Goal: Find specific page/section: Find specific page/section

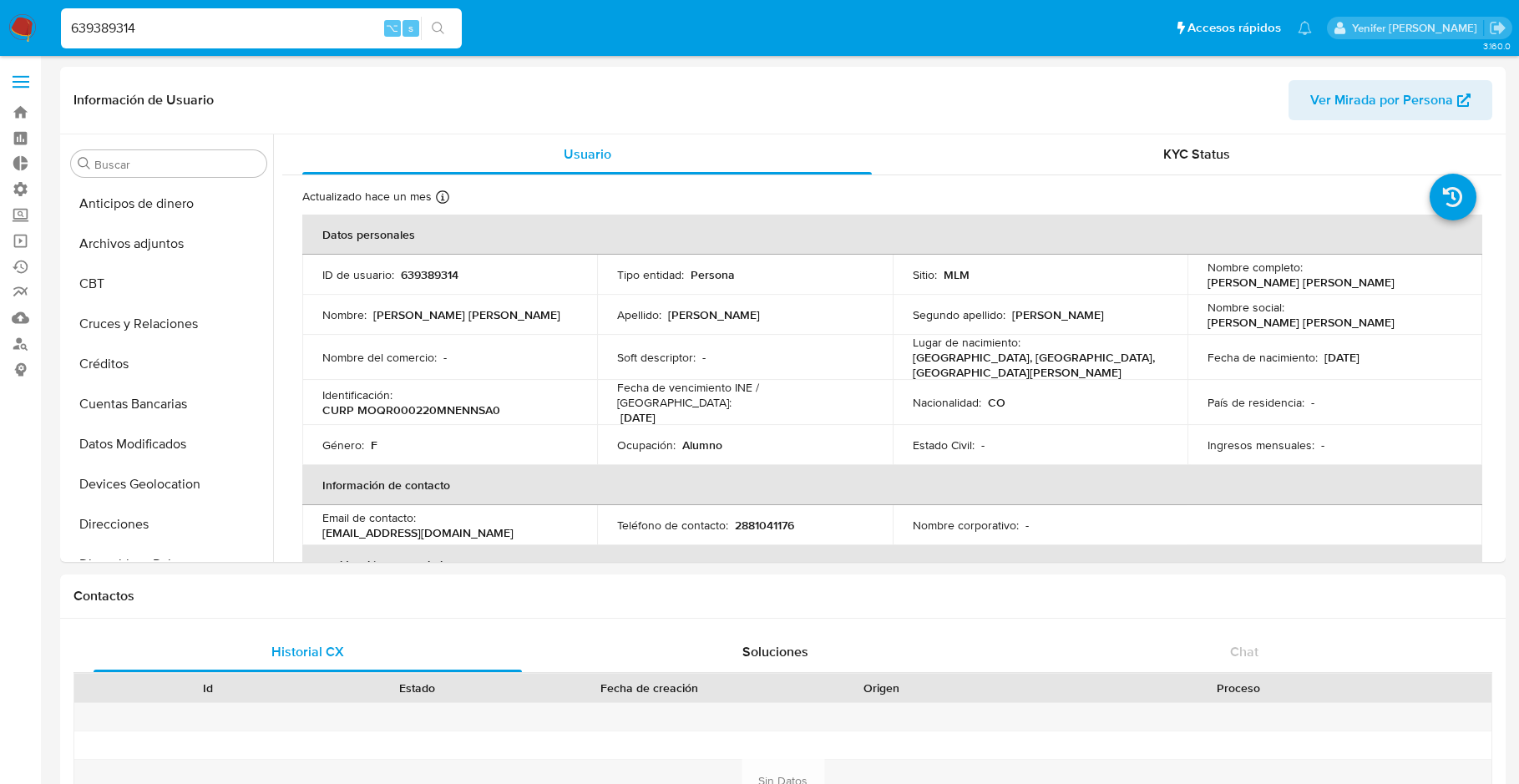
select select "10"
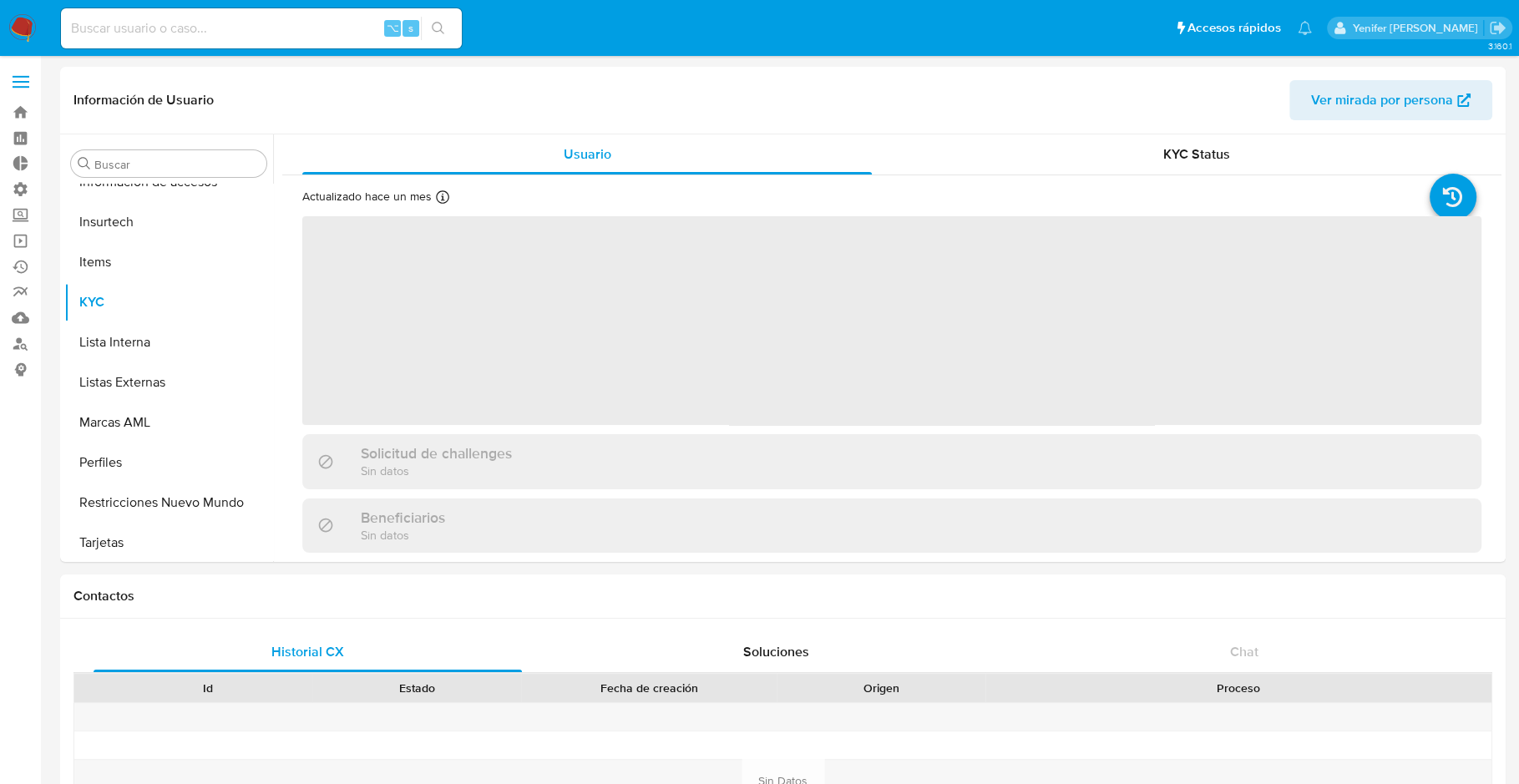
scroll to position [785, 0]
select select "10"
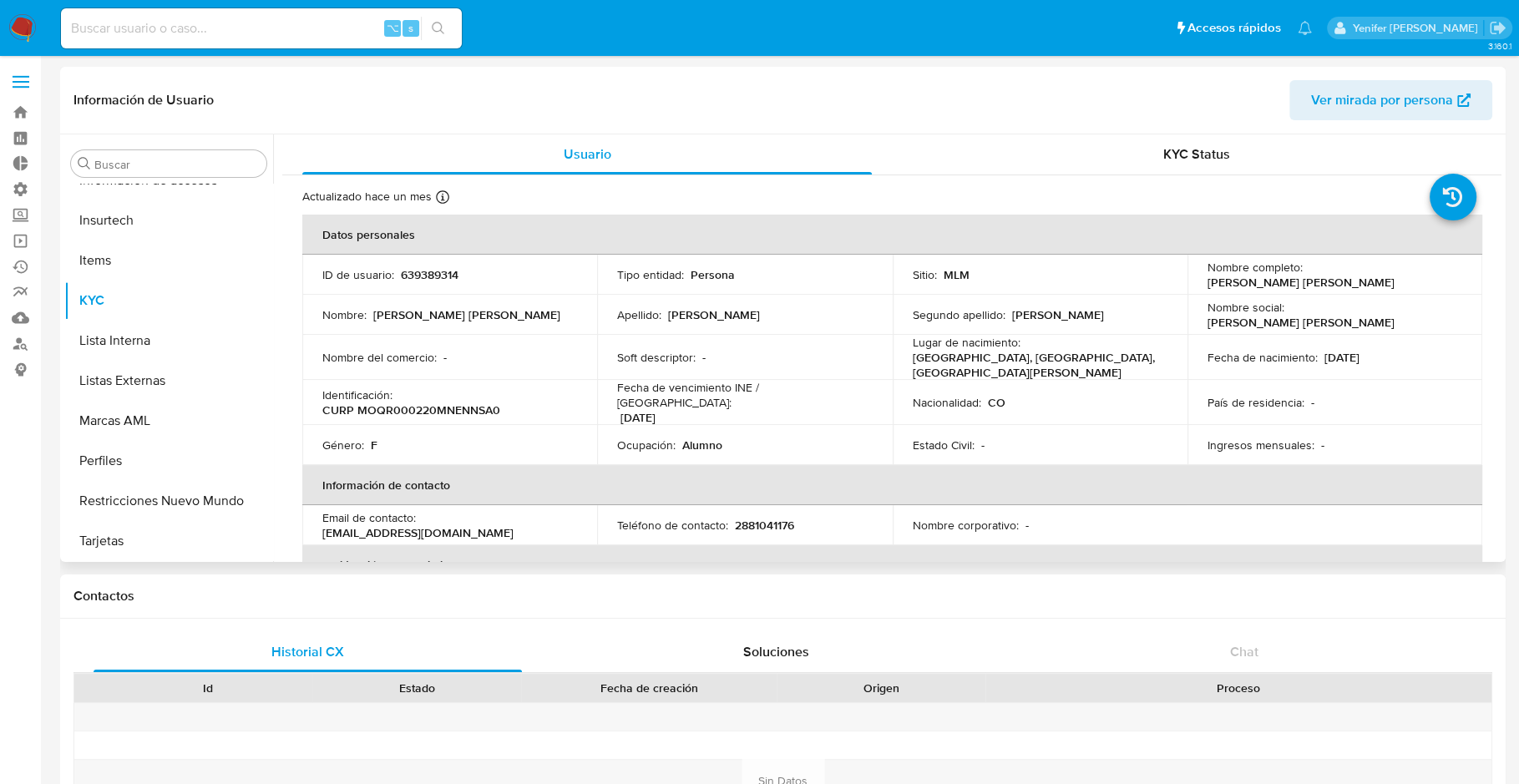
click at [773, 77] on div "Información de Usuario Ver mirada por persona" at bounding box center [783, 100] width 1446 height 67
click at [637, 83] on header "Información de Usuario Ver mirada por persona" at bounding box center [783, 100] width 1419 height 40
click at [696, 72] on div "Información de Usuario Ver mirada por persona" at bounding box center [783, 100] width 1446 height 67
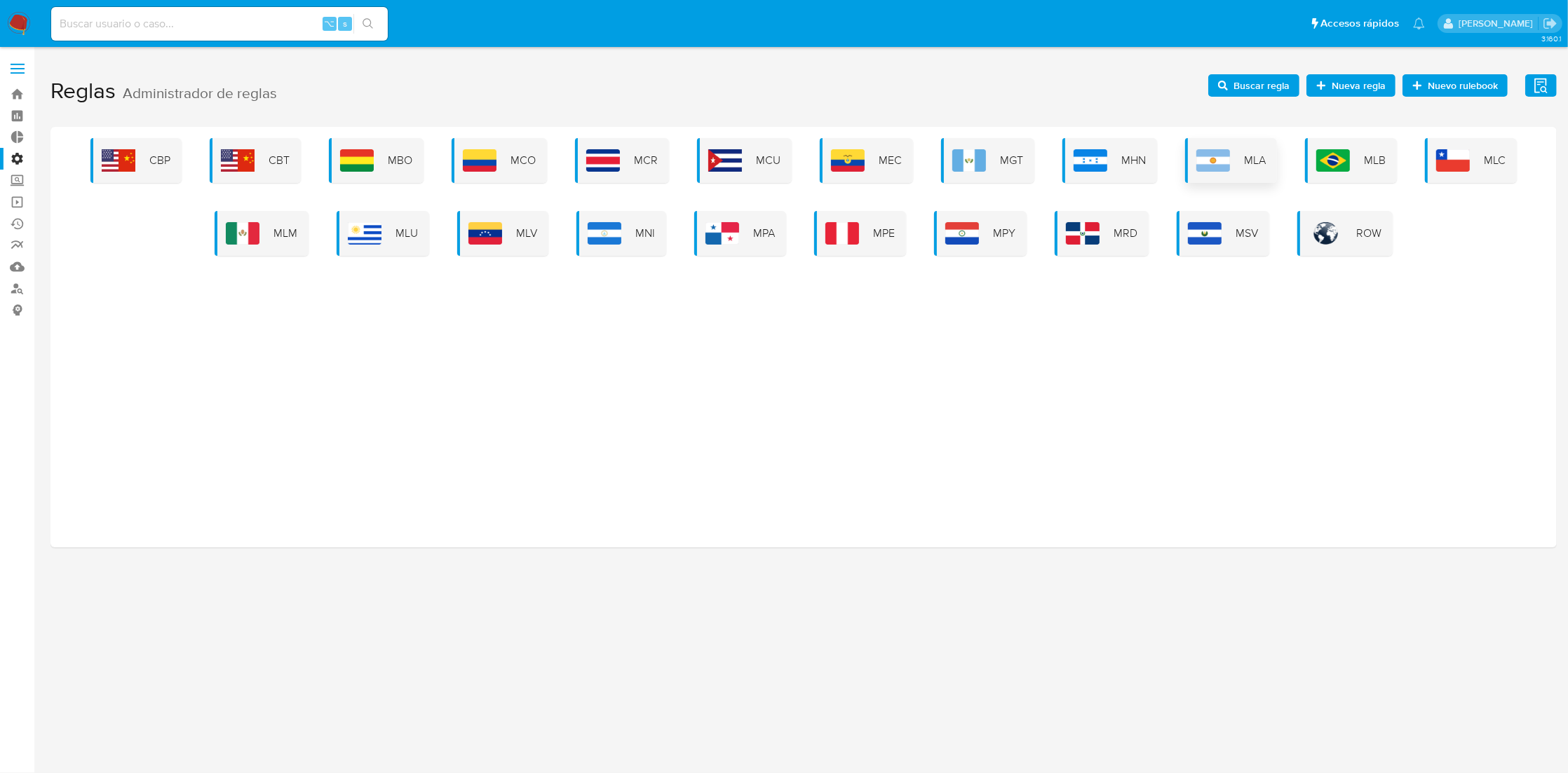
click at [1225, 166] on img at bounding box center [1213, 160] width 34 height 22
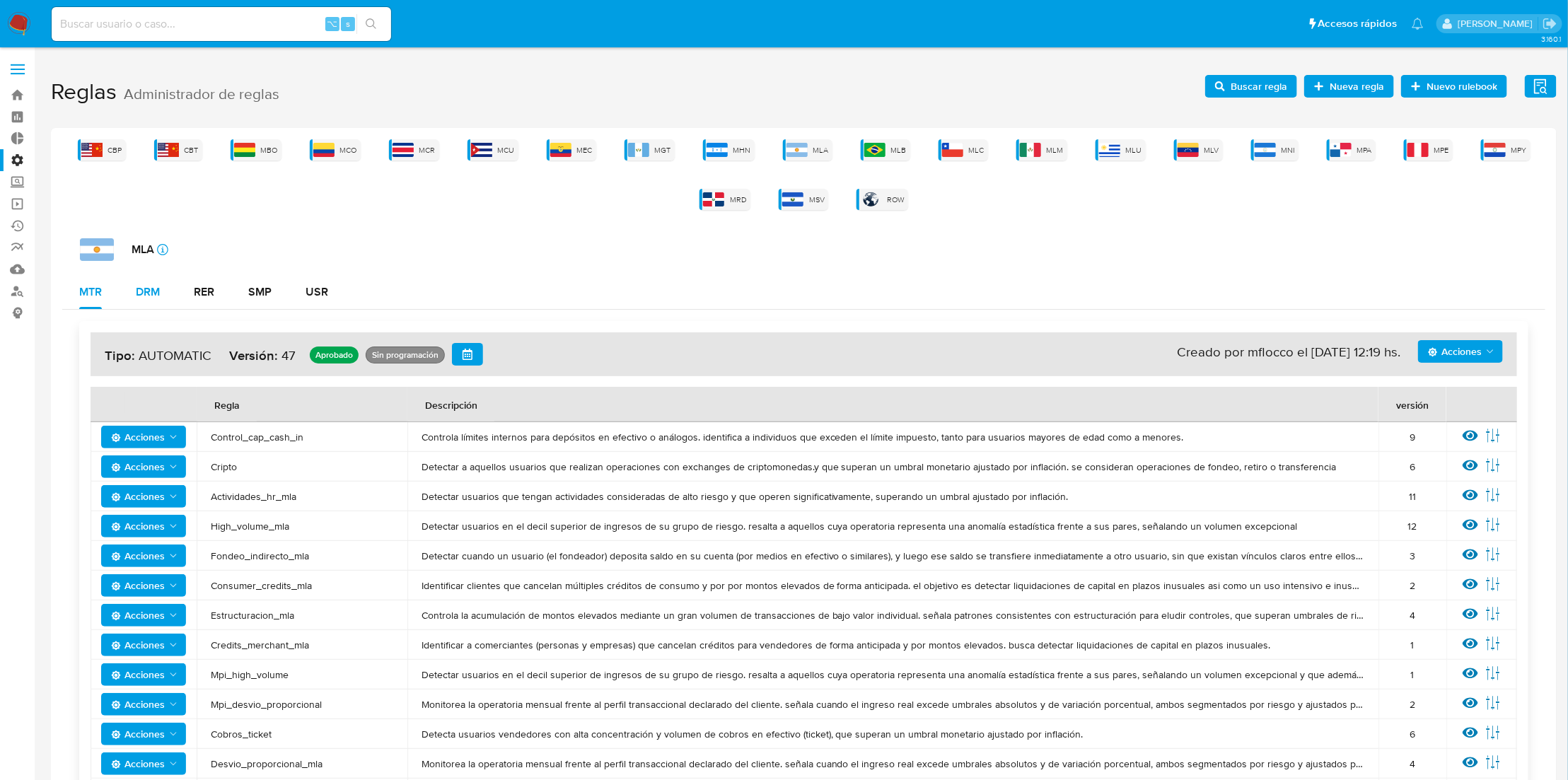
click at [163, 291] on button "DRM" at bounding box center [147, 292] width 58 height 34
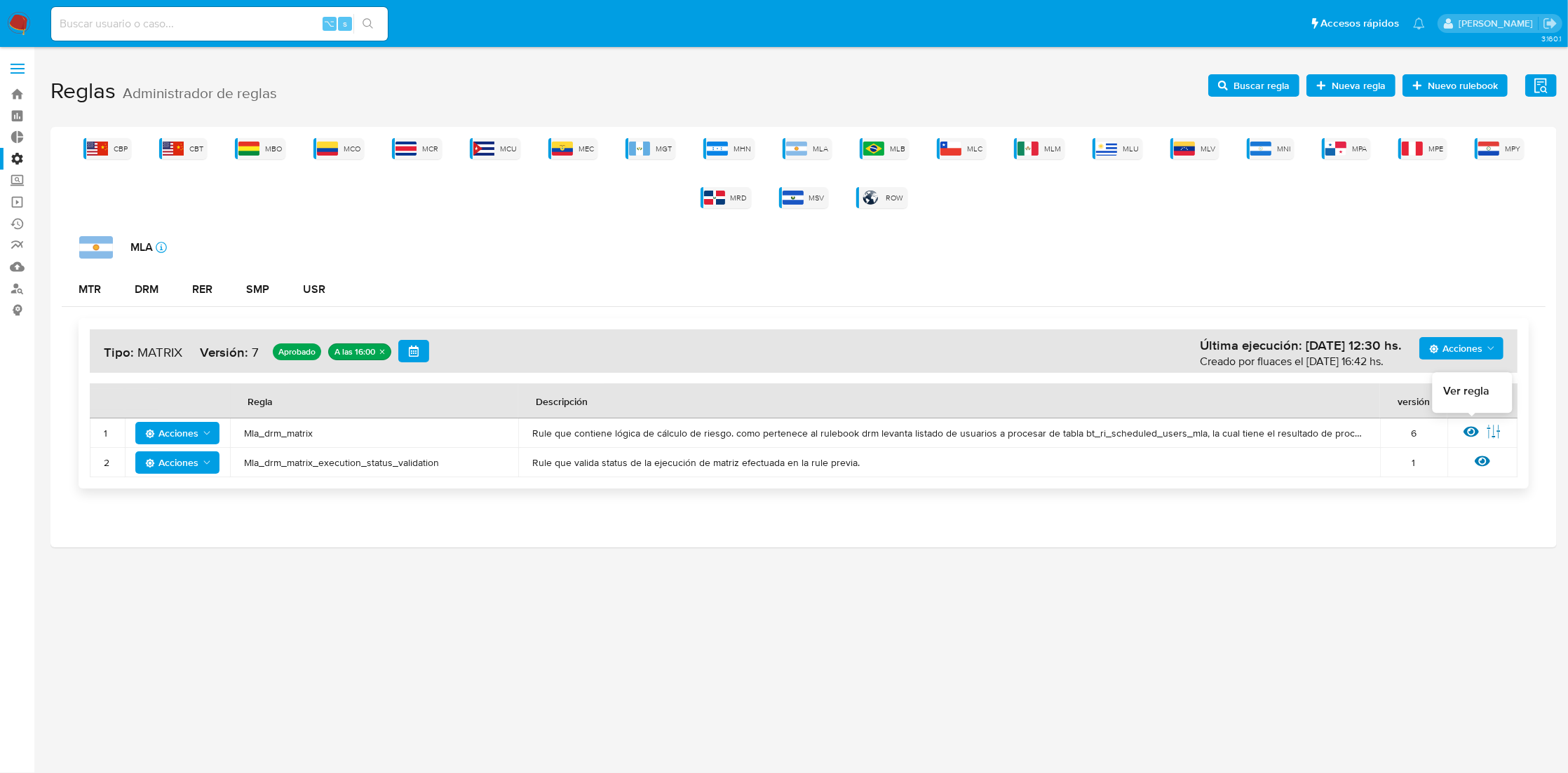
click at [1470, 428] on icon at bounding box center [1472, 432] width 16 height 16
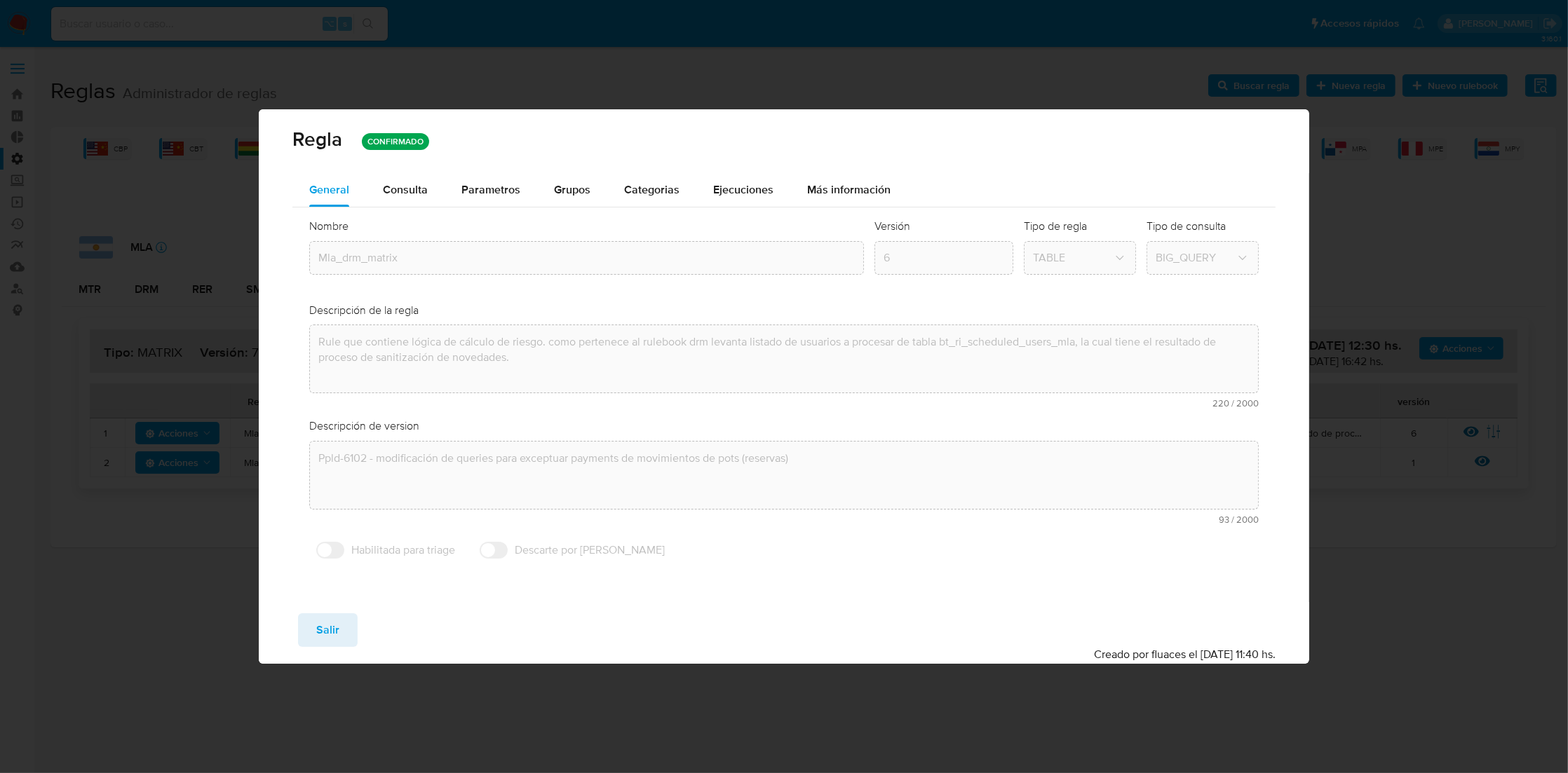
click at [416, 186] on span "Consulta" at bounding box center [405, 189] width 45 height 16
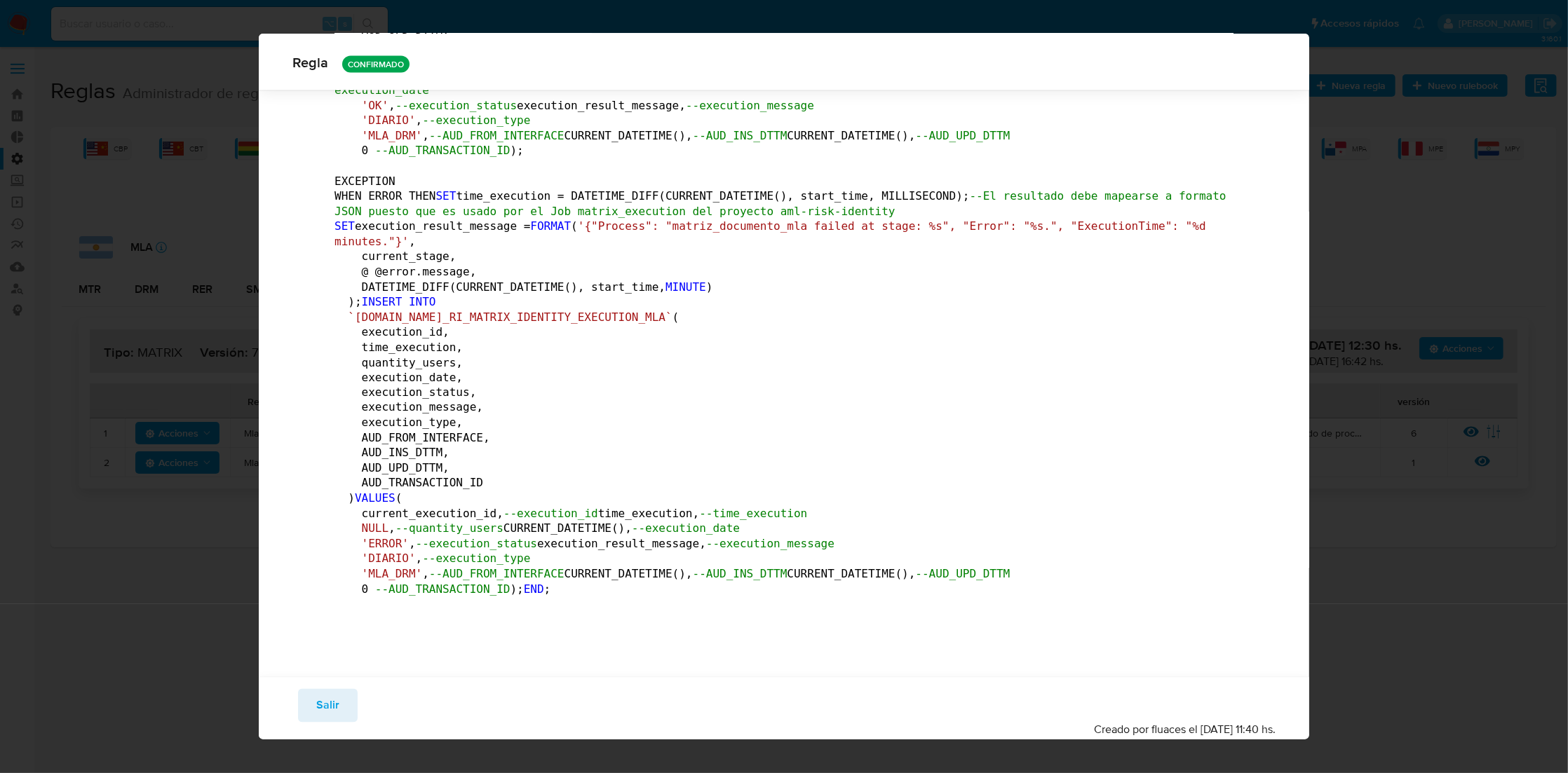
scroll to position [343948, 0]
